Goal: Navigation & Orientation: Find specific page/section

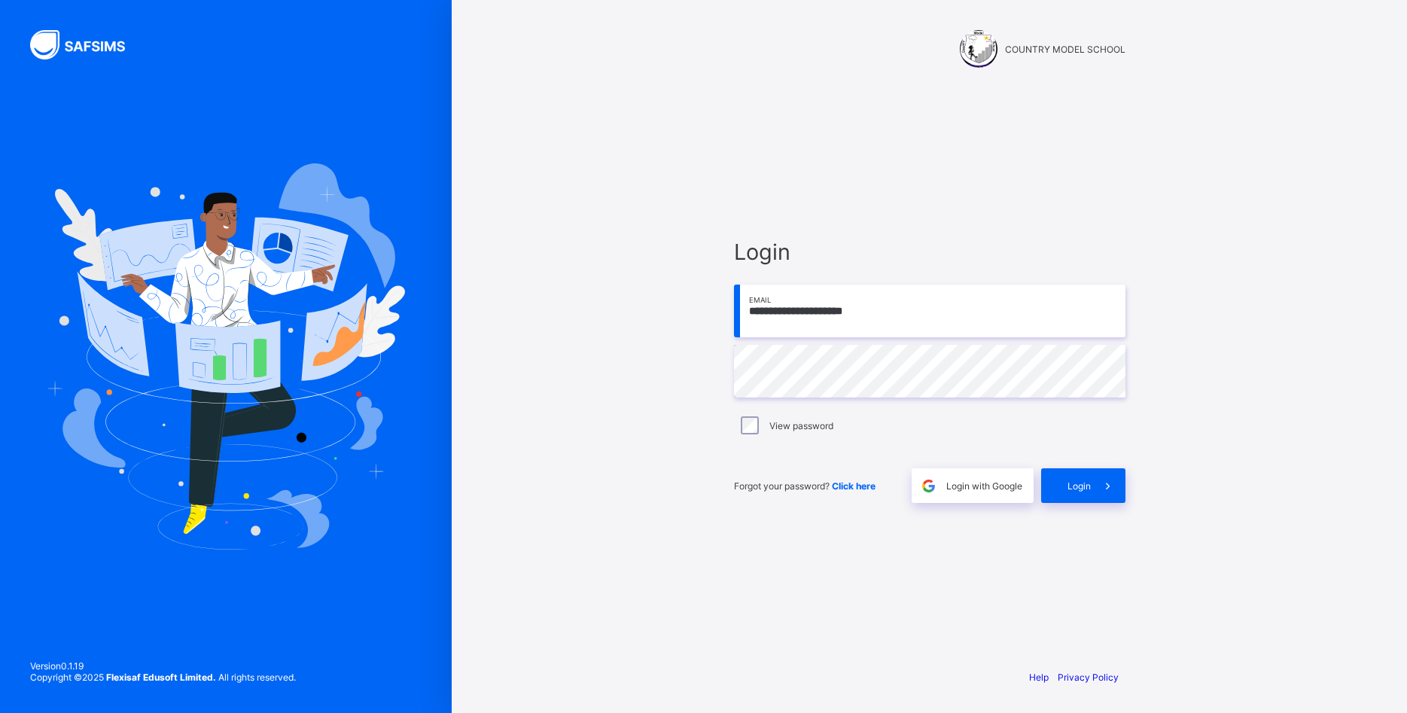
drag, startPoint x: 382, startPoint y: 498, endPoint x: 392, endPoint y: 498, distance: 10.5
click at [382, 499] on img at bounding box center [226, 356] width 358 height 386
click at [1090, 482] on span "Login" at bounding box center [1079, 485] width 23 height 11
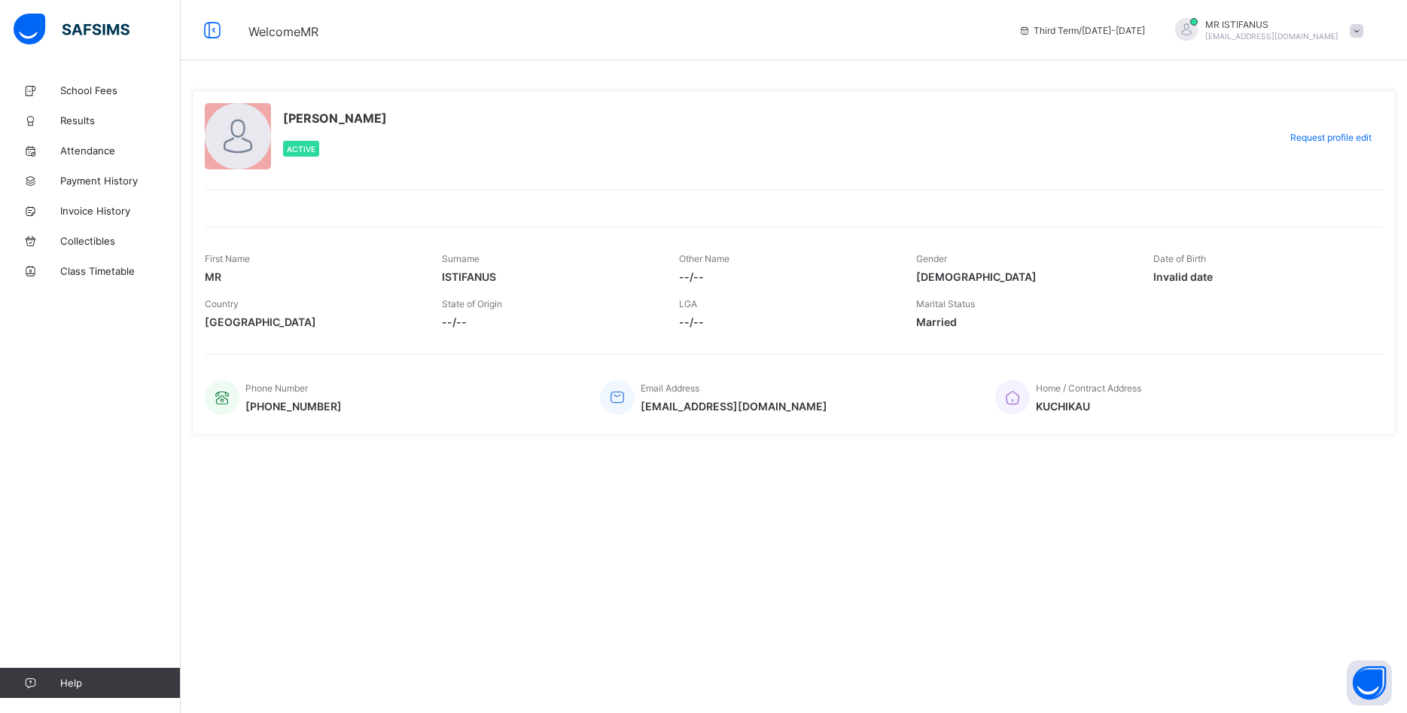
click at [486, 148] on div "MR ISTIFANUS Active" at bounding box center [738, 137] width 1067 height 69
click at [1362, 687] on button "Open asap" at bounding box center [1369, 682] width 45 height 45
click at [1145, 35] on span "Third Term / 2024-2025" at bounding box center [1082, 30] width 127 height 11
click at [1141, 33] on span "Third Term / 2024-2025" at bounding box center [1082, 30] width 127 height 11
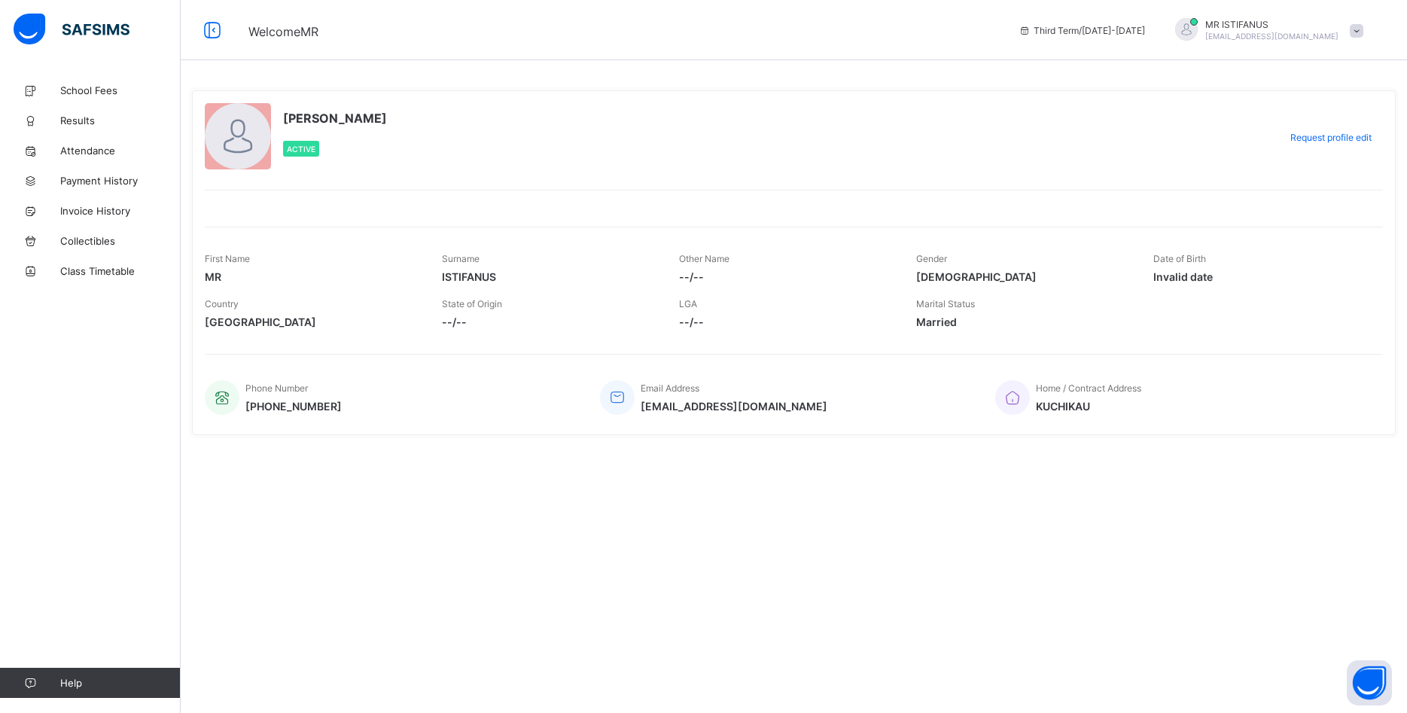
click at [1141, 33] on span "Third Term / 2024-2025" at bounding box center [1082, 30] width 127 height 11
click at [1068, 46] on div "Third Term / 2024-2025" at bounding box center [1082, 30] width 142 height 60
click at [676, 389] on span "Email Address" at bounding box center [670, 388] width 59 height 11
click at [620, 401] on icon at bounding box center [617, 398] width 21 height 18
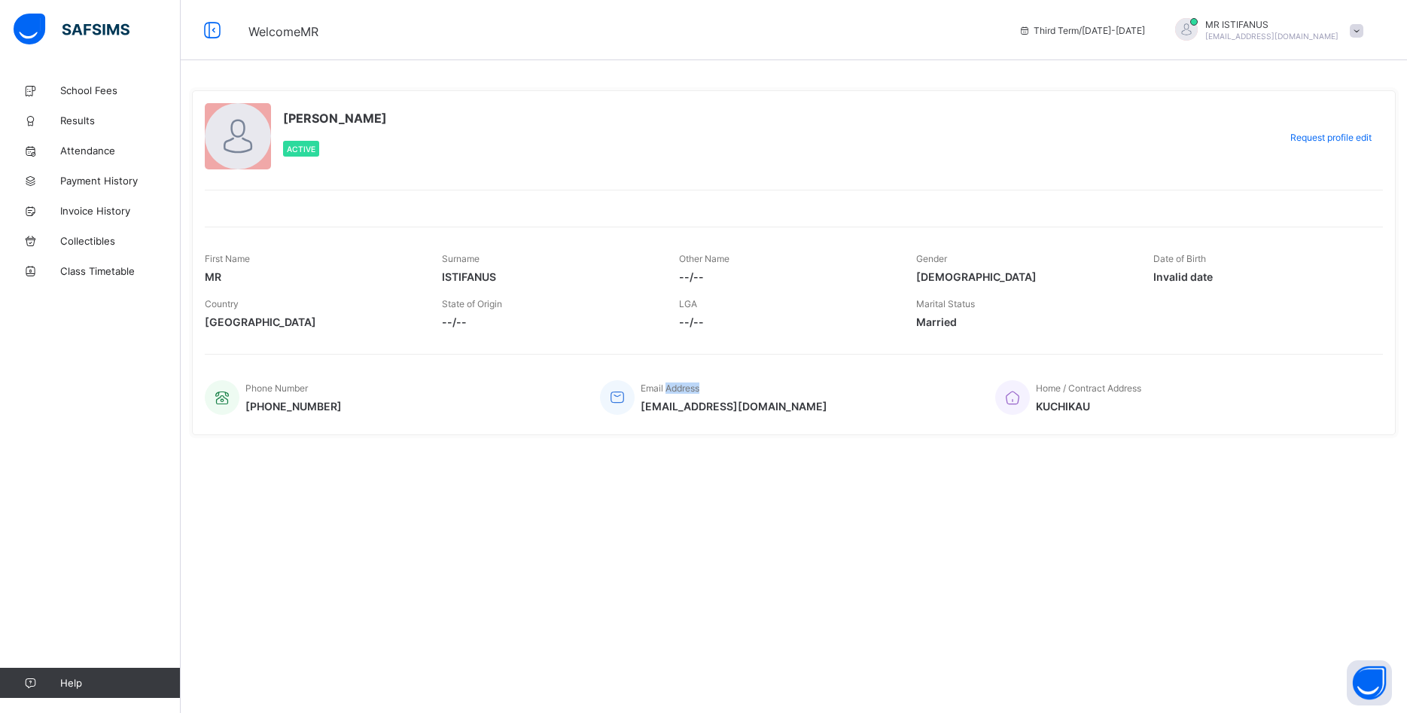
click at [620, 403] on icon at bounding box center [617, 398] width 21 height 18
